Goal: Information Seeking & Learning: Find specific fact

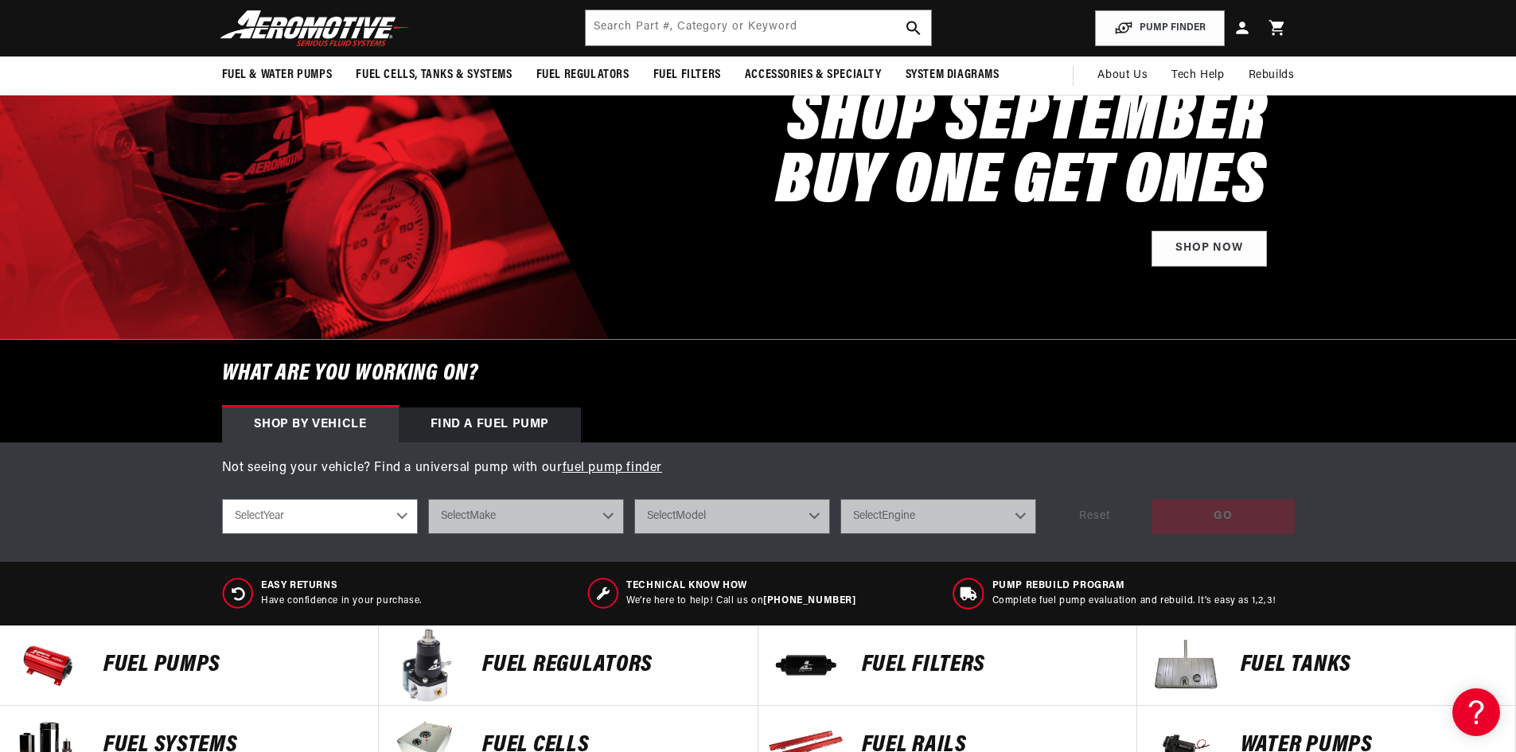
scroll to position [0, 1009]
click at [708, 20] on input "text" at bounding box center [758, 27] width 345 height 35
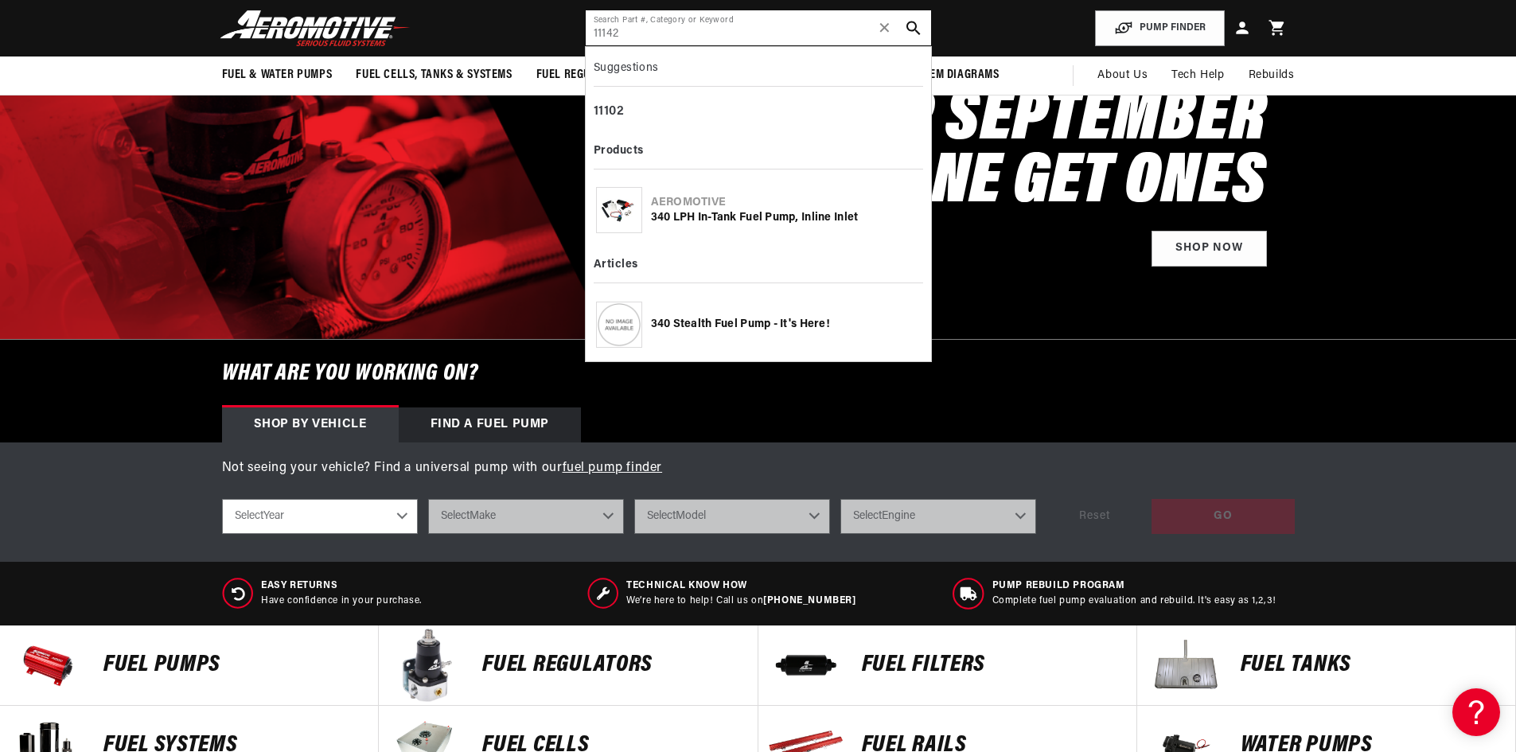
scroll to position [0, 2018]
type input "11142"
click at [785, 228] on div "Aeromotive 340 LPH In-Tank Fuel Pump, Inline Inlet" at bounding box center [758, 210] width 329 height 58
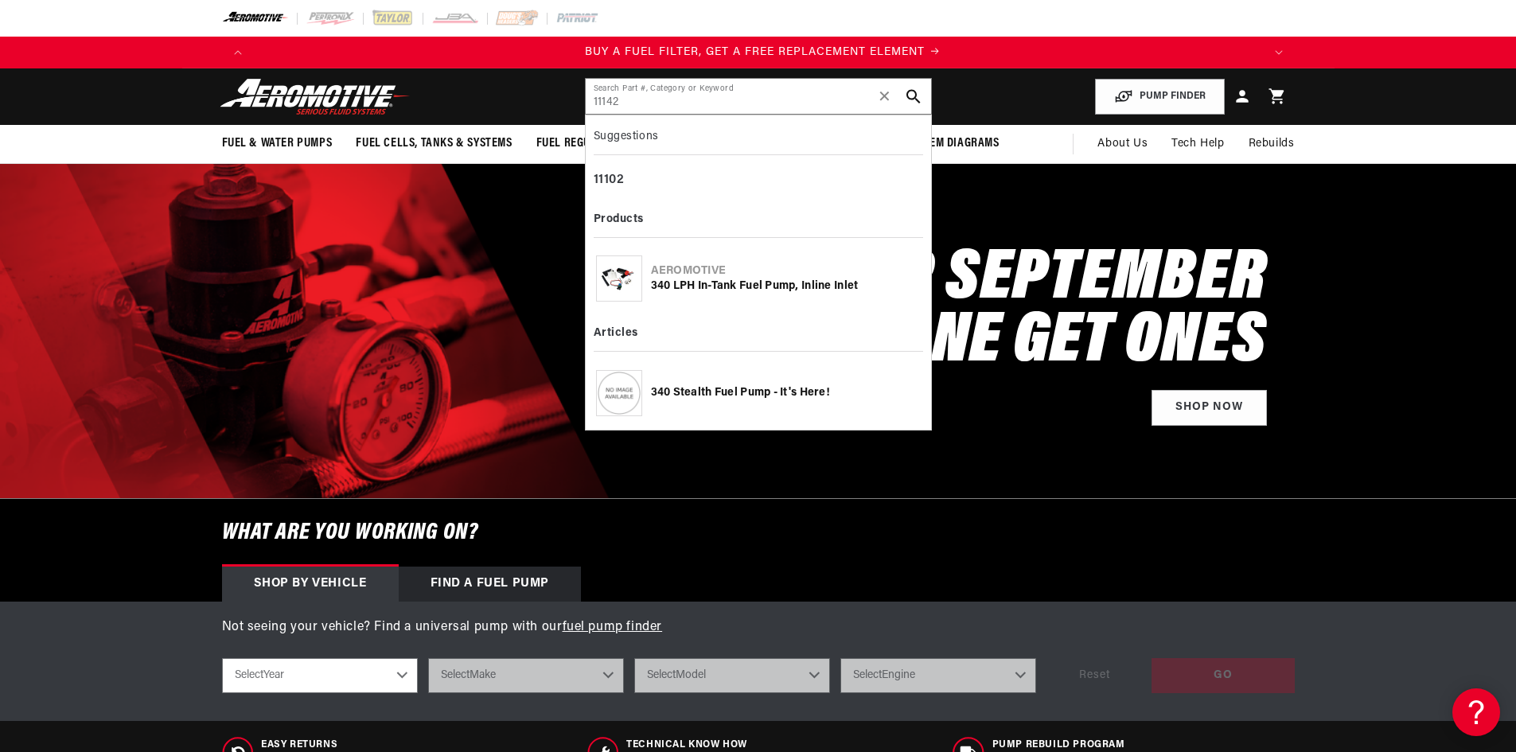
scroll to position [0, 1009]
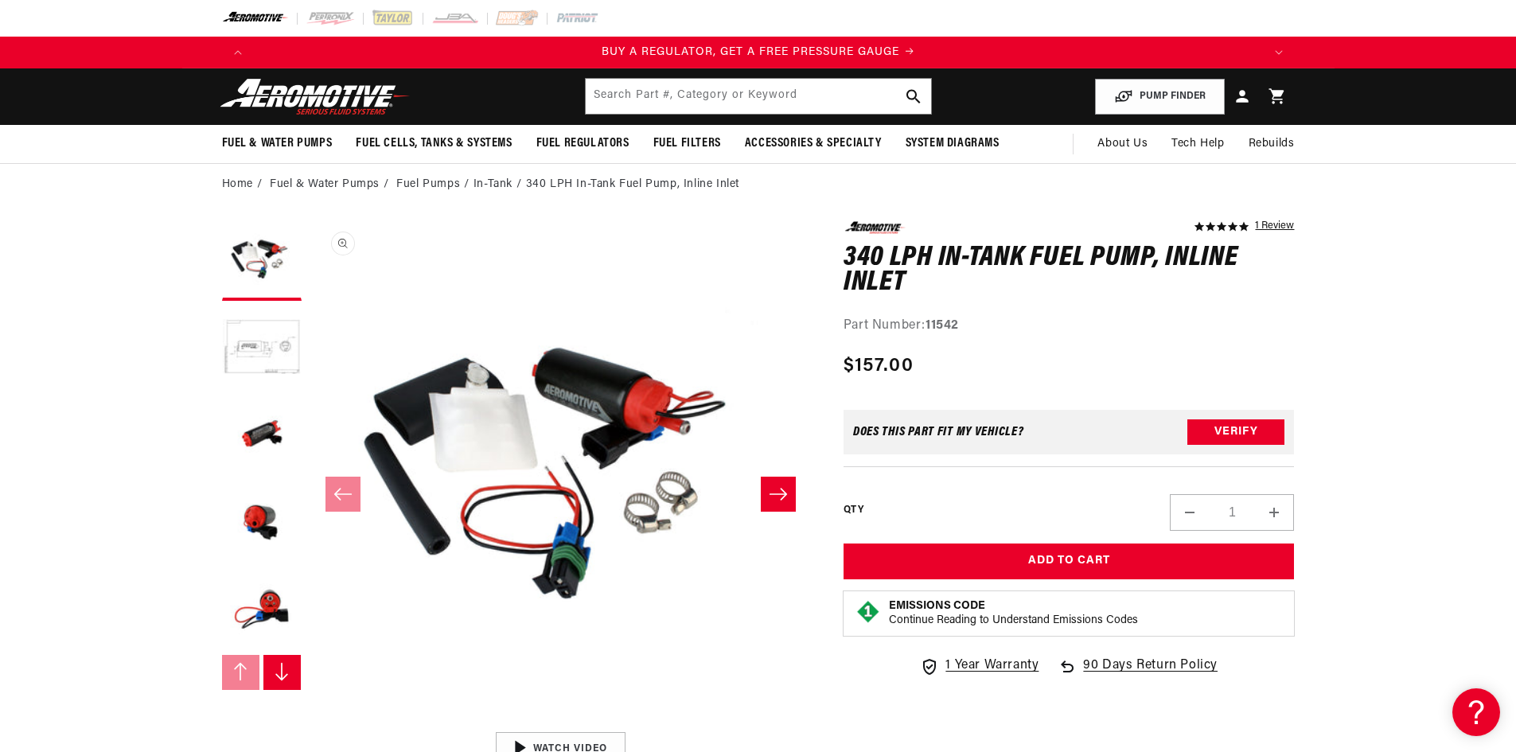
scroll to position [1, 0]
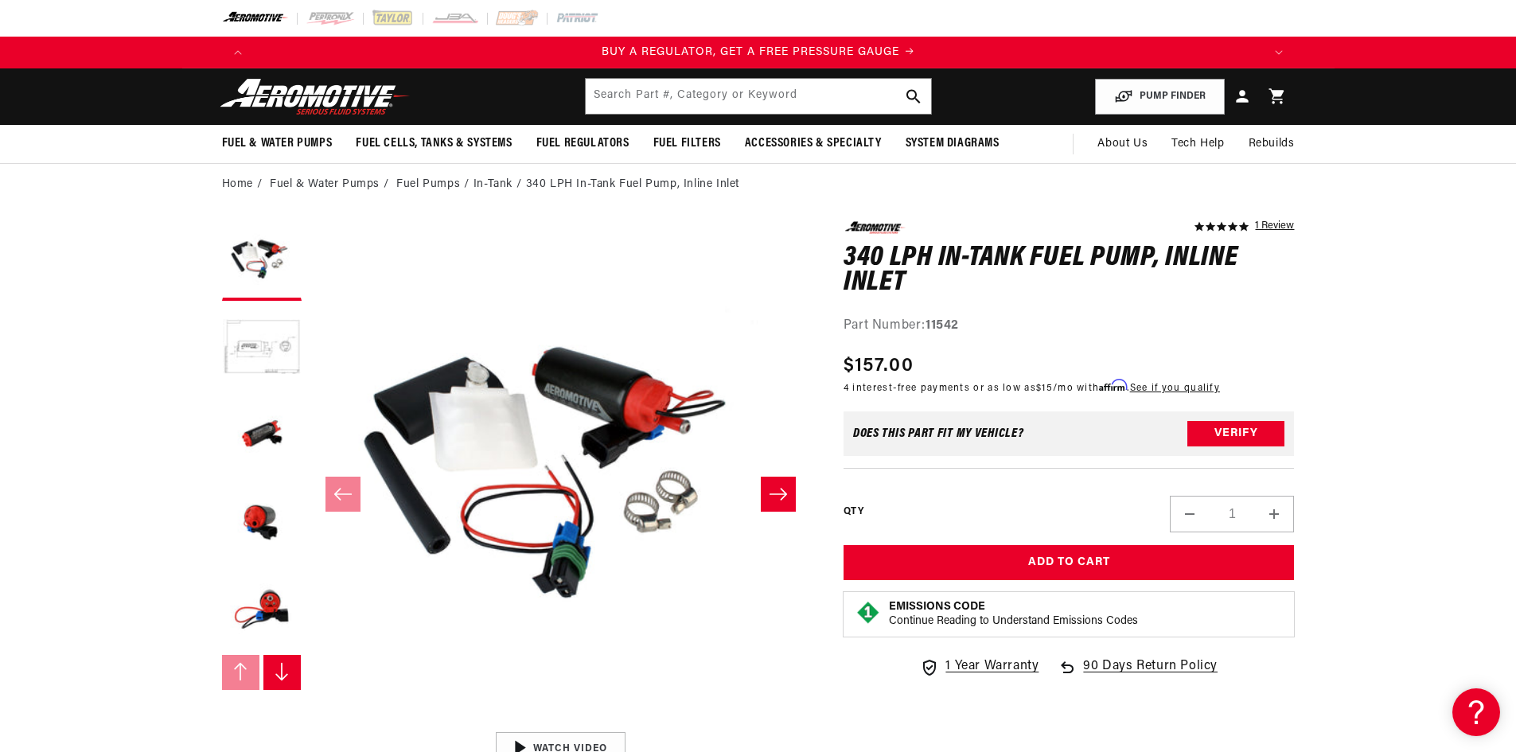
drag, startPoint x: 737, startPoint y: 608, endPoint x: 731, endPoint y: 594, distance: 14.6
click at [310, 723] on button "Open media 1 in modal" at bounding box center [310, 723] width 0 height 0
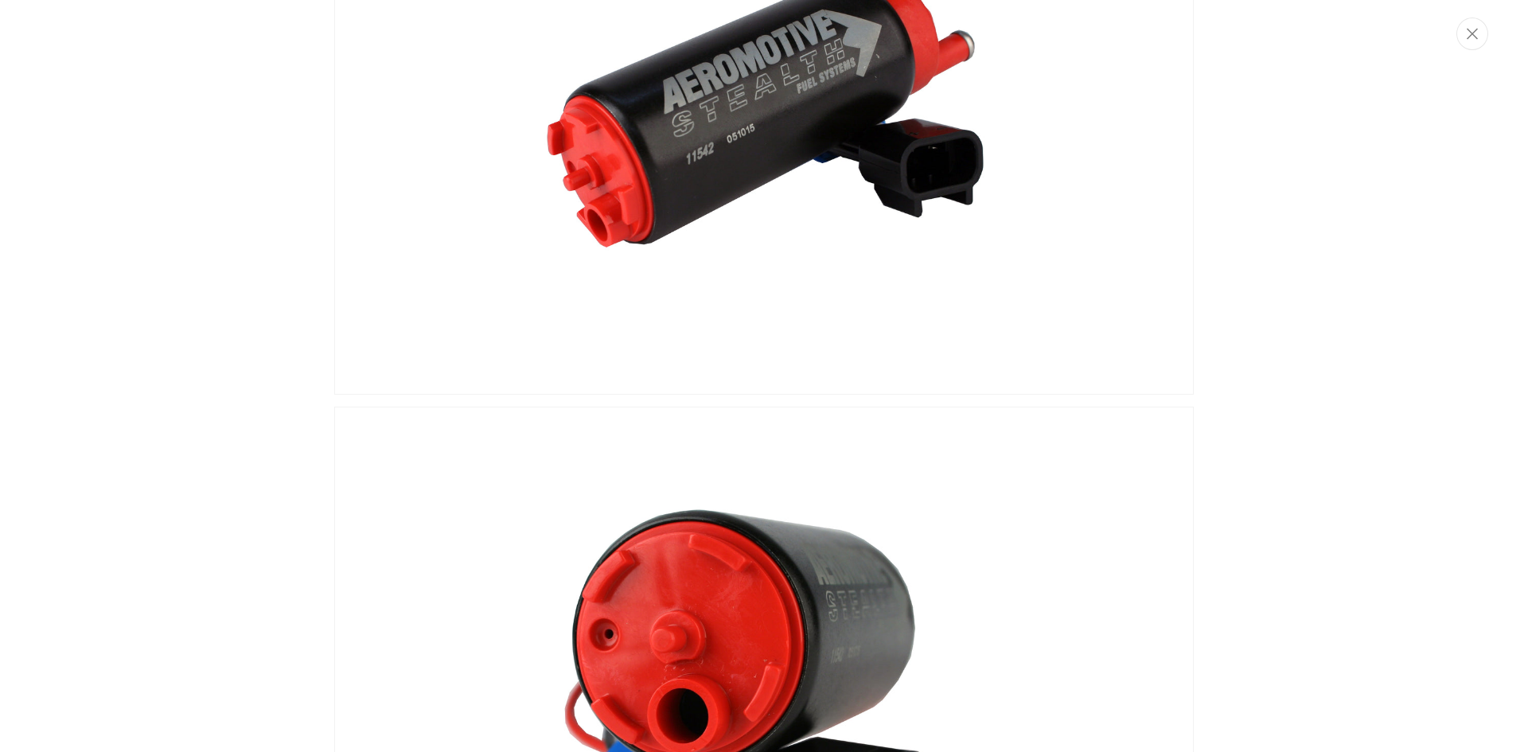
scroll to position [0, 0]
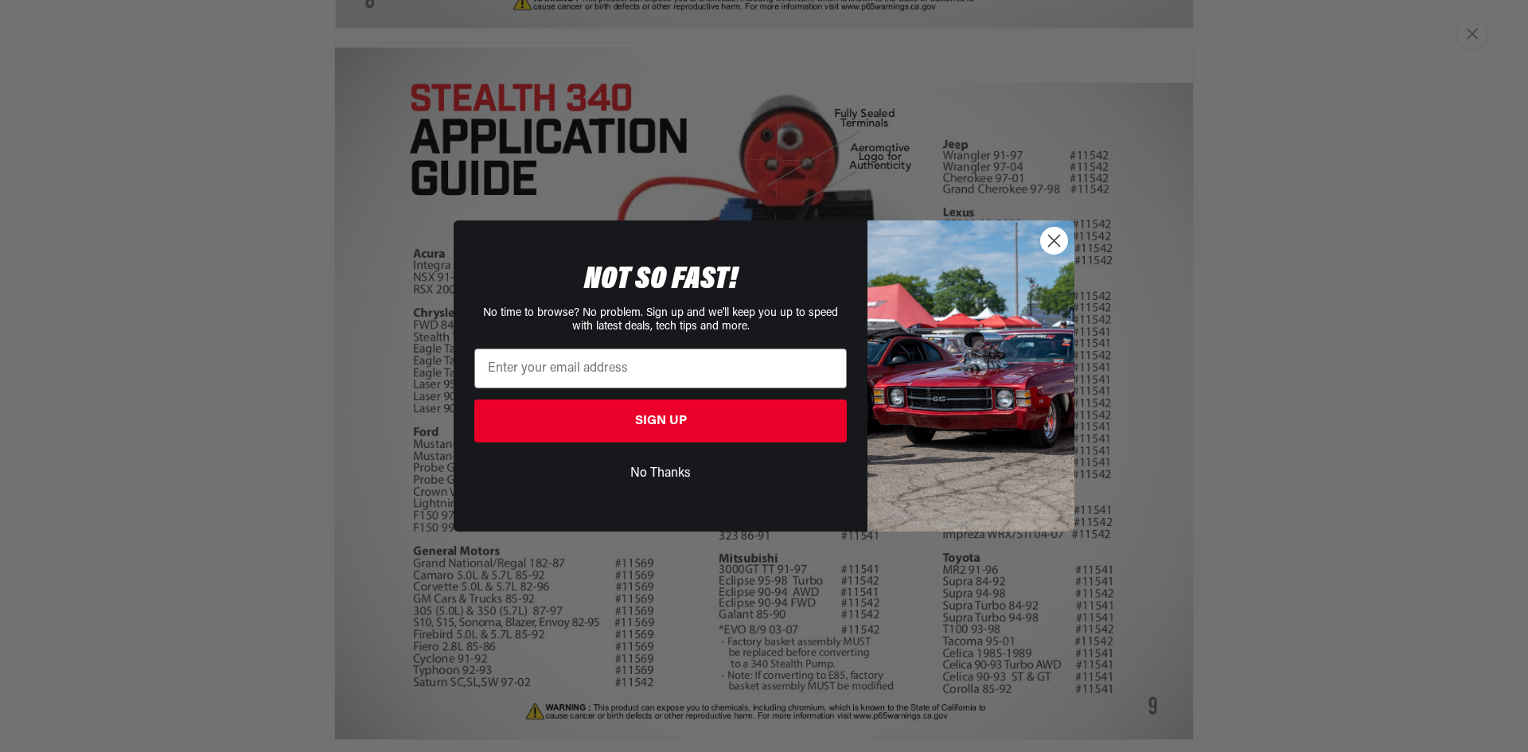
click at [1057, 244] on icon "Close dialog" at bounding box center [1054, 241] width 11 height 11
